Goal: Task Accomplishment & Management: Manage account settings

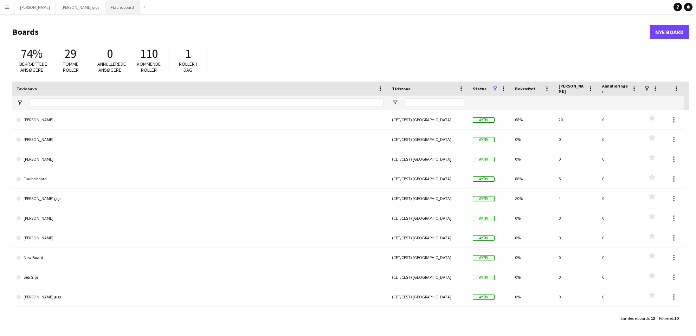
click at [105, 9] on button "Flachs board Luk" at bounding box center [122, 7] width 35 height 14
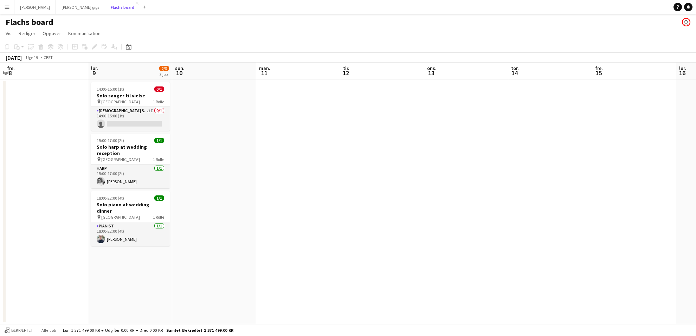
scroll to position [0, 245]
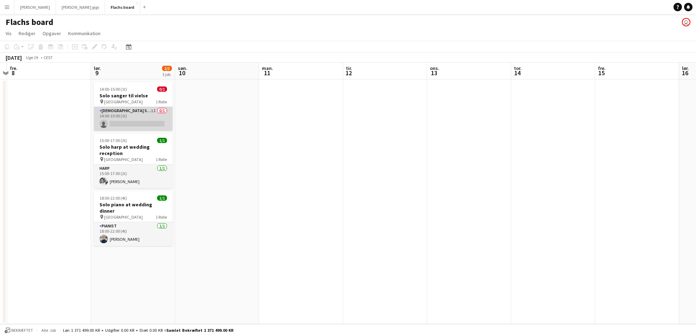
click at [149, 125] on app-card-role "[DEMOGRAPHIC_DATA] Singer 1I 0/1 14:00-15:00 (1t) single-neutral-actions" at bounding box center [133, 119] width 79 height 24
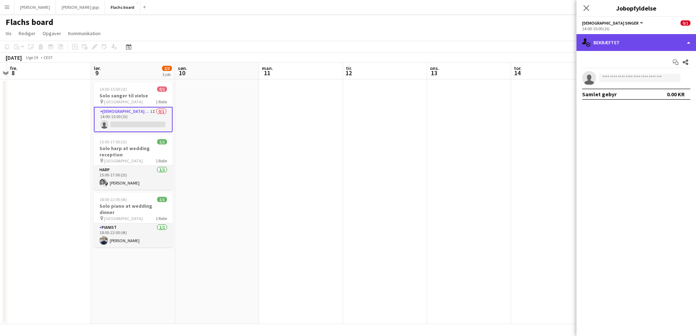
click at [593, 39] on div "single-neutral-actions-check-2 Bekræftet" at bounding box center [635, 42] width 119 height 17
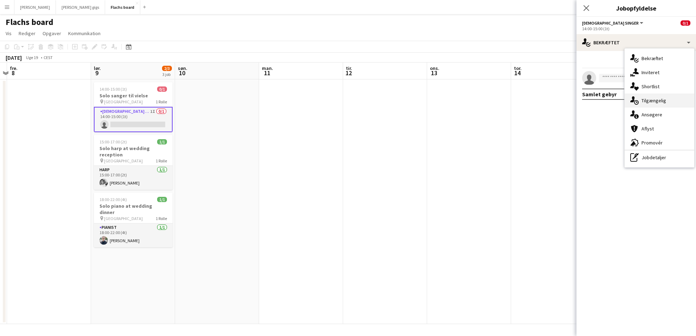
click at [638, 94] on div "single-neutral-actions-upload Tilgængelig" at bounding box center [659, 100] width 70 height 14
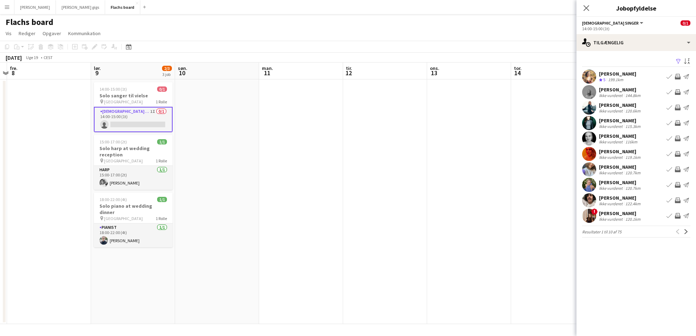
click at [676, 76] on app-icon "Inviter team" at bounding box center [678, 77] width 6 height 6
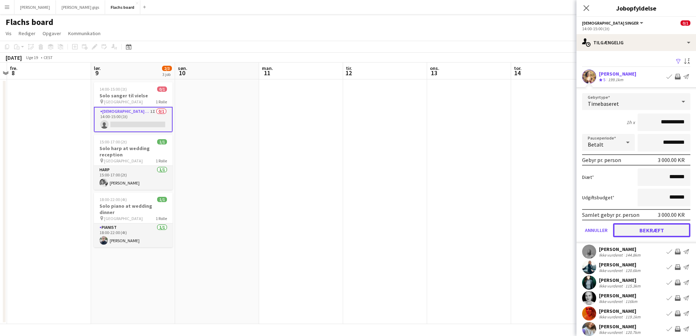
click at [679, 226] on button "Bekræft" at bounding box center [651, 230] width 77 height 14
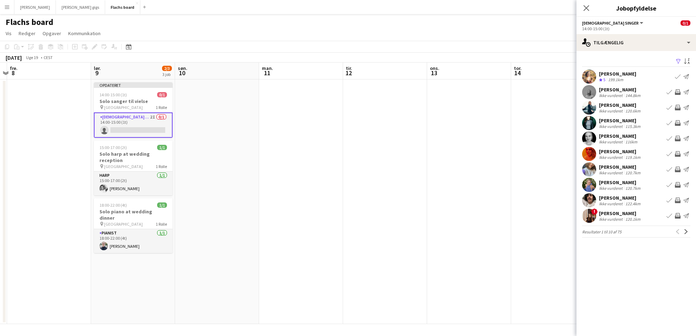
click at [677, 124] on app-icon "Inviter team" at bounding box center [678, 123] width 6 height 6
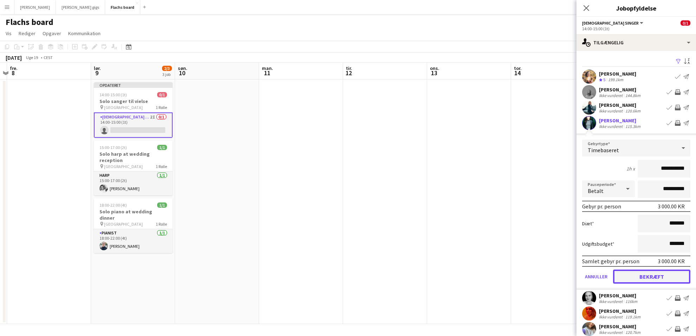
click at [682, 273] on button "Bekræft" at bounding box center [651, 276] width 77 height 14
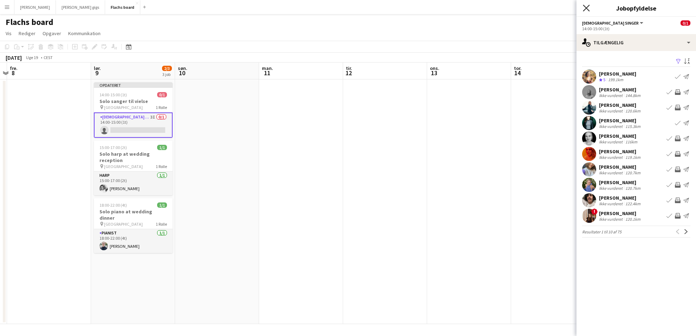
click at [588, 10] on icon at bounding box center [585, 8] width 7 height 7
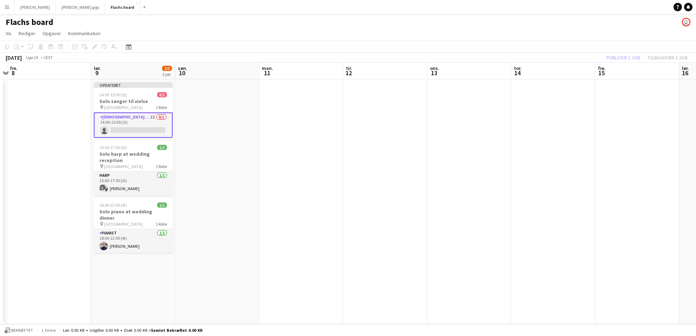
click at [607, 53] on div "Publicer 1 job Tilbagefør 1 job" at bounding box center [646, 57] width 98 height 9
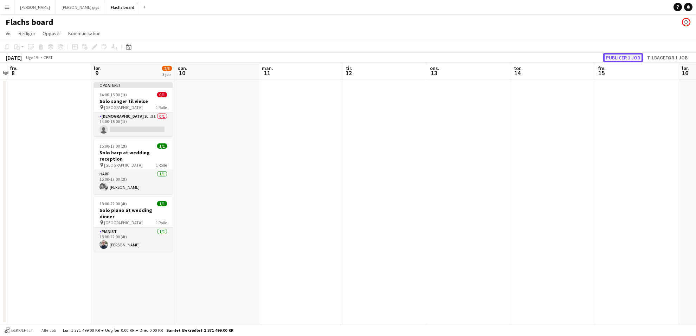
click at [611, 56] on button "Publicer 1 job" at bounding box center [623, 57] width 40 height 9
